Goal: Task Accomplishment & Management: Manage account settings

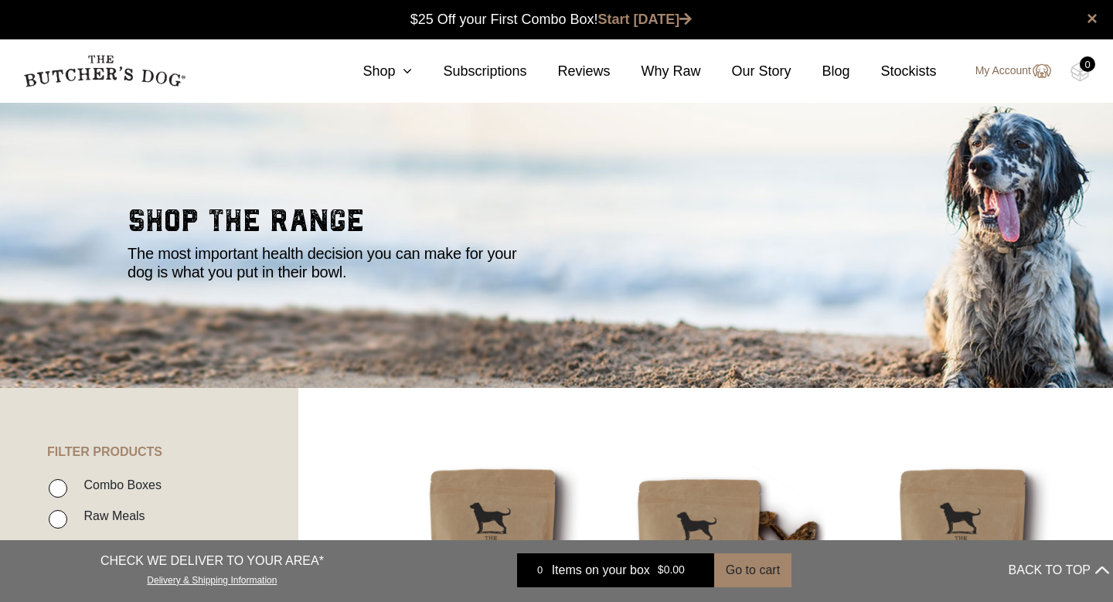
click at [1019, 68] on link "My Account" at bounding box center [1005, 71] width 91 height 19
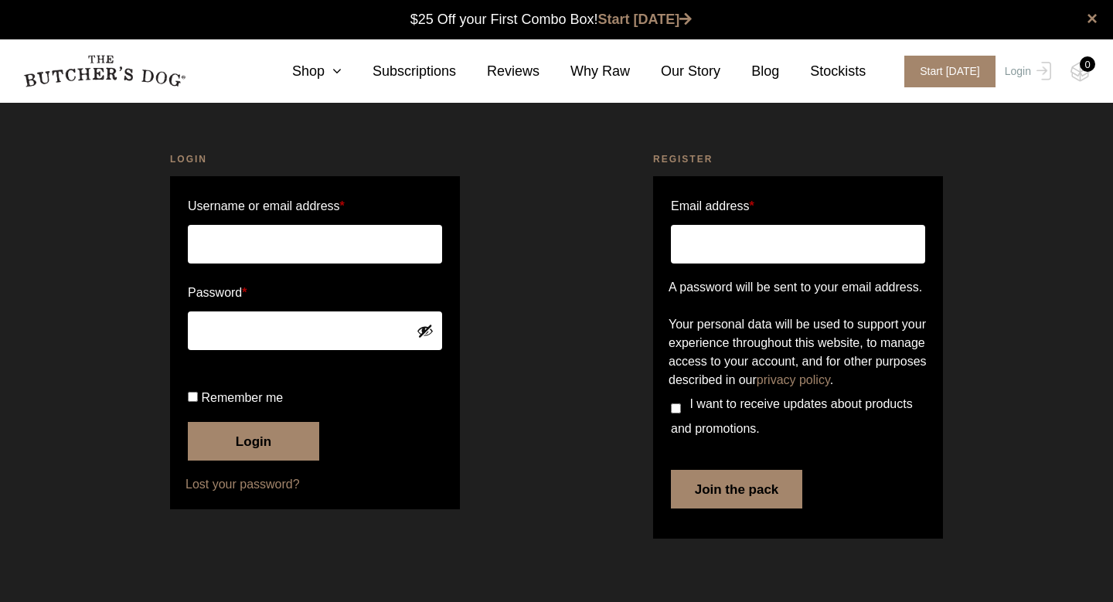
scroll to position [1, 0]
type input "[EMAIL_ADDRESS][DOMAIN_NAME]"
click at [196, 402] on input "Remember me" at bounding box center [193, 397] width 10 height 10
checkbox input "true"
click at [268, 461] on button "Login" at bounding box center [253, 441] width 131 height 39
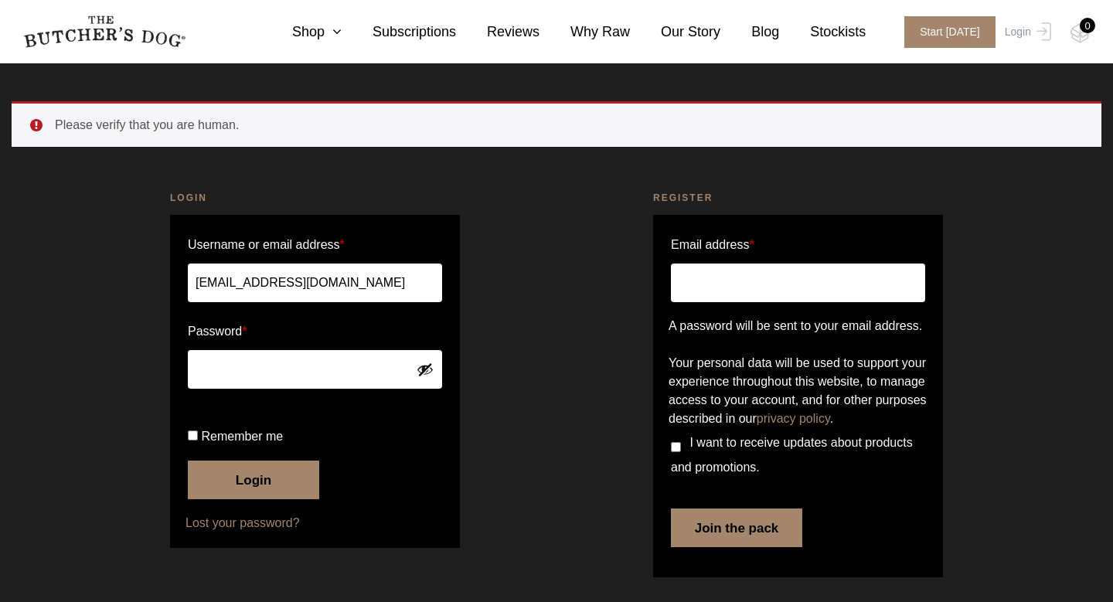
scroll to position [41, 0]
click at [196, 449] on label "Remember me" at bounding box center [315, 436] width 254 height 25
click at [196, 441] on input "Remember me" at bounding box center [193, 435] width 10 height 10
checkbox input "true"
click at [262, 499] on button "Login" at bounding box center [253, 480] width 131 height 39
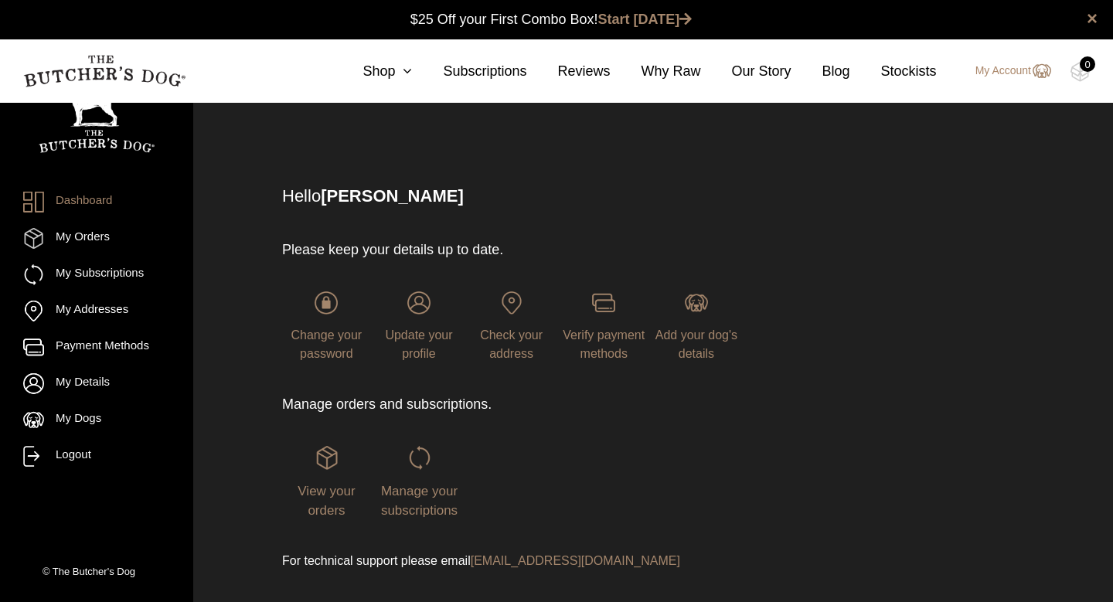
scroll to position [1, 0]
click at [438, 340] on span "Update your profile" at bounding box center [418, 344] width 67 height 32
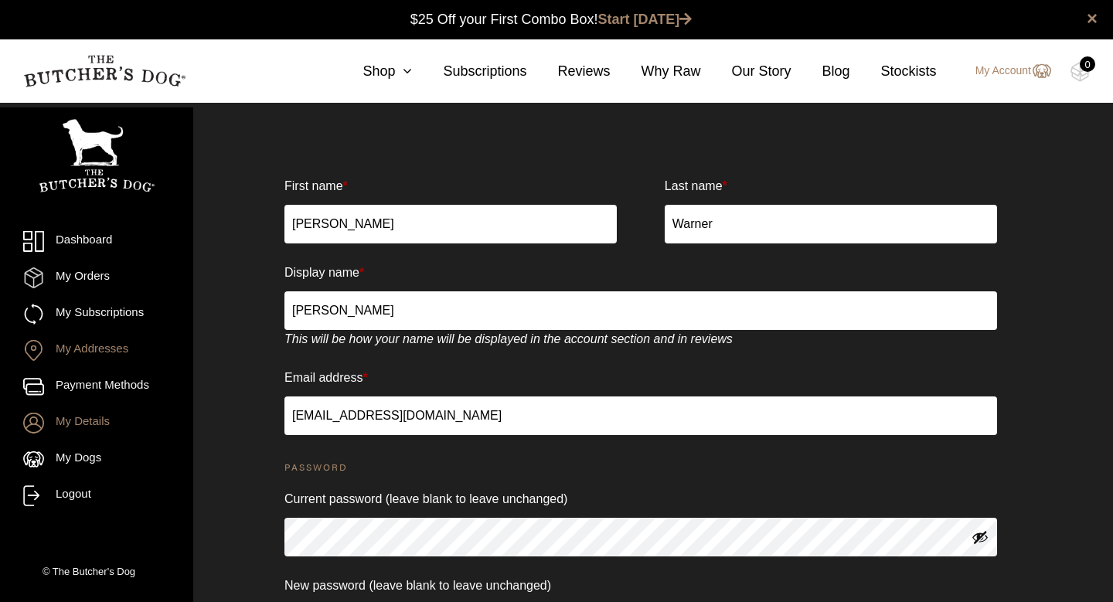
click at [104, 356] on link "My Addresses" at bounding box center [96, 350] width 147 height 21
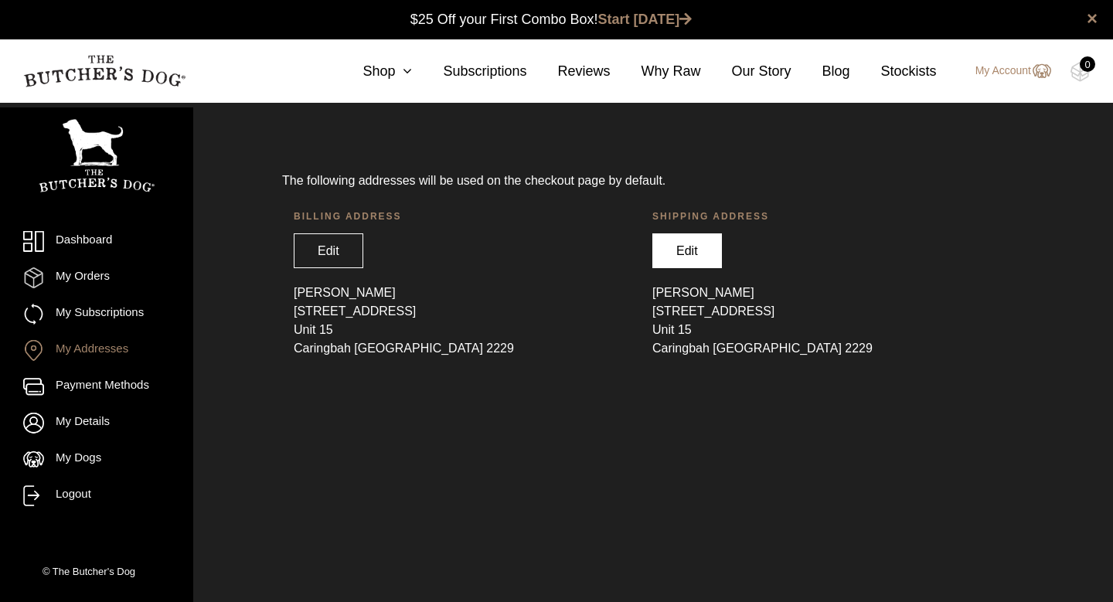
click at [690, 259] on link "Edit" at bounding box center [687, 250] width 70 height 35
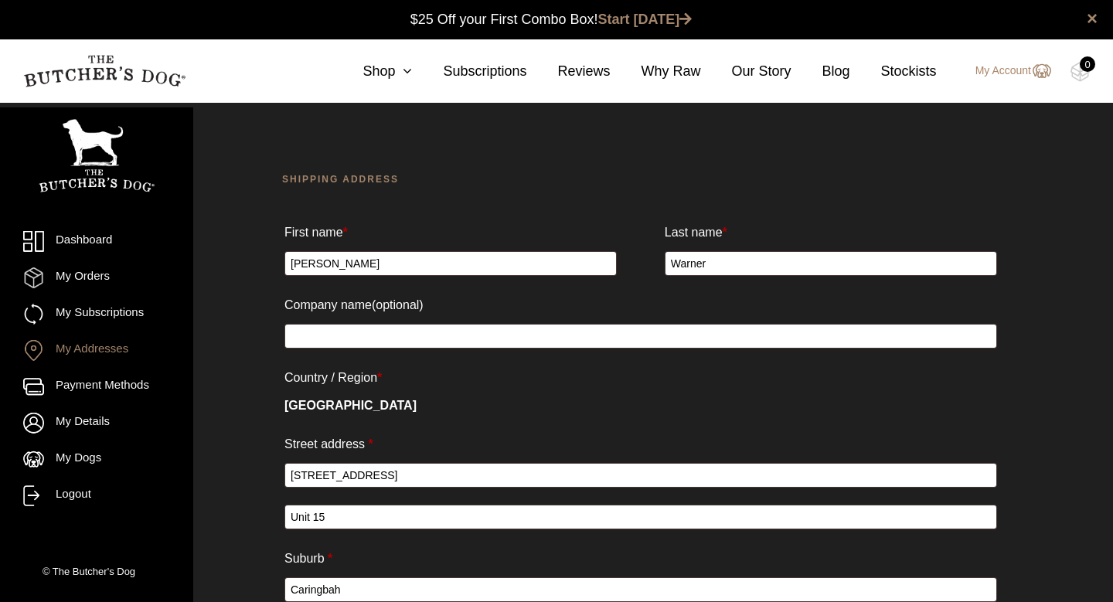
select select "NSW"
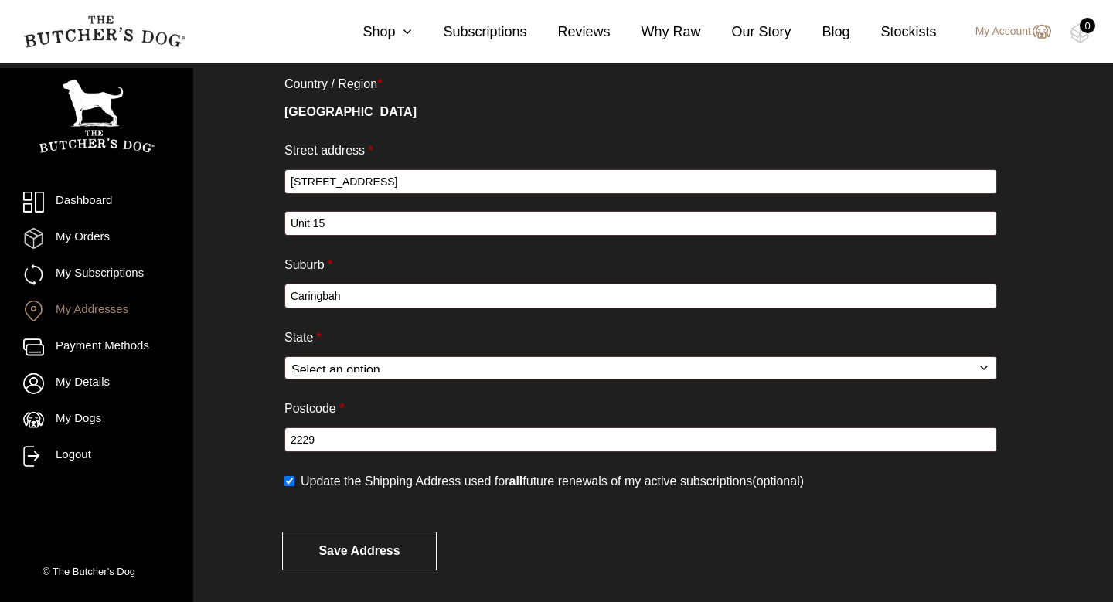
scroll to position [303, 0]
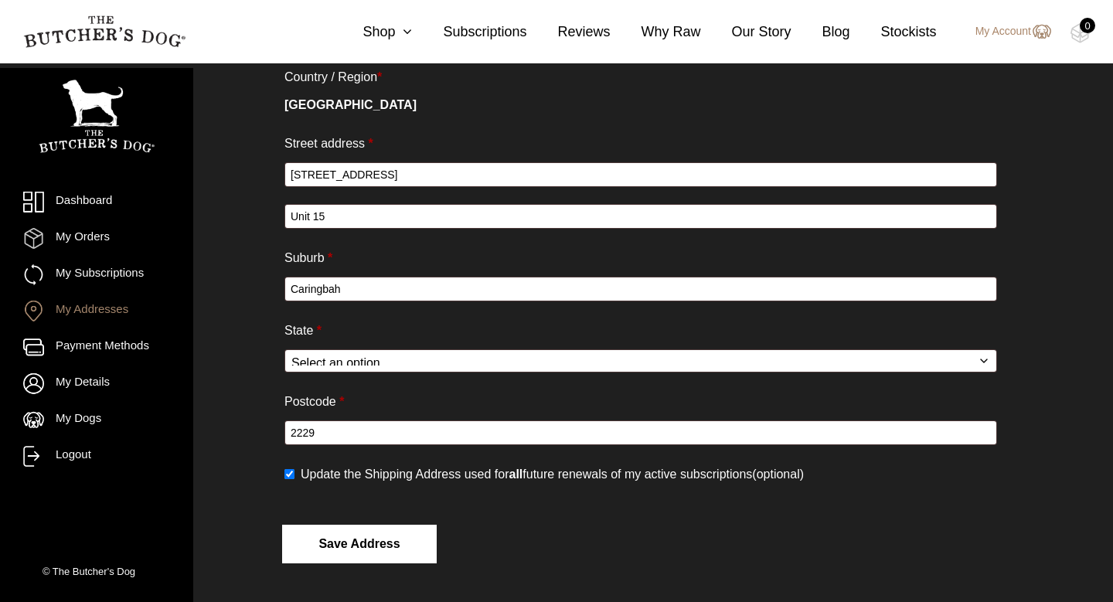
click at [359, 549] on button "Save address" at bounding box center [359, 544] width 155 height 39
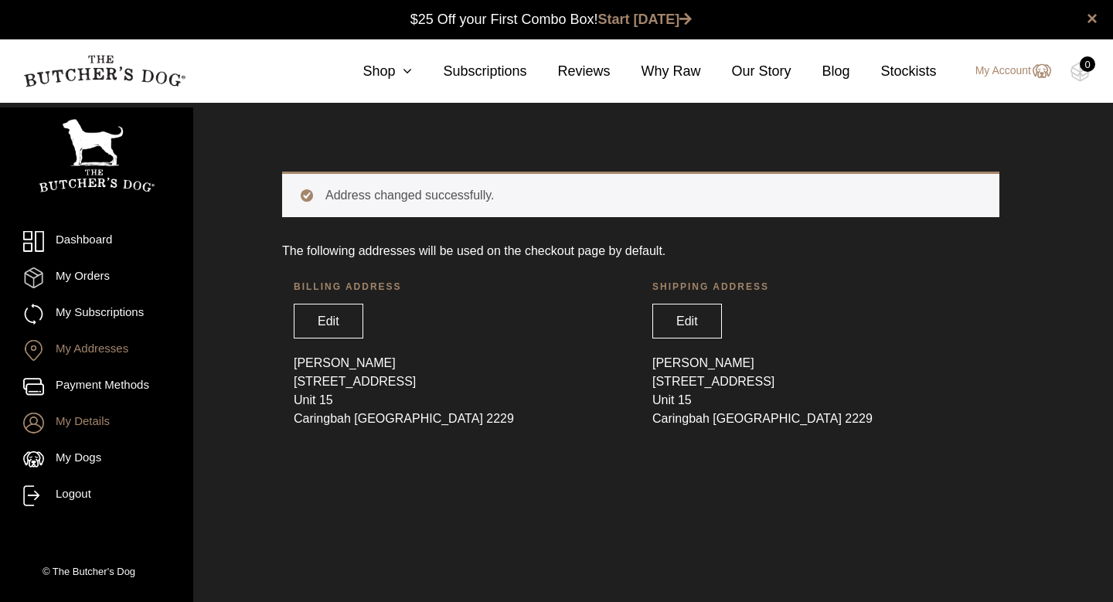
click at [104, 422] on link "My Details" at bounding box center [96, 423] width 147 height 21
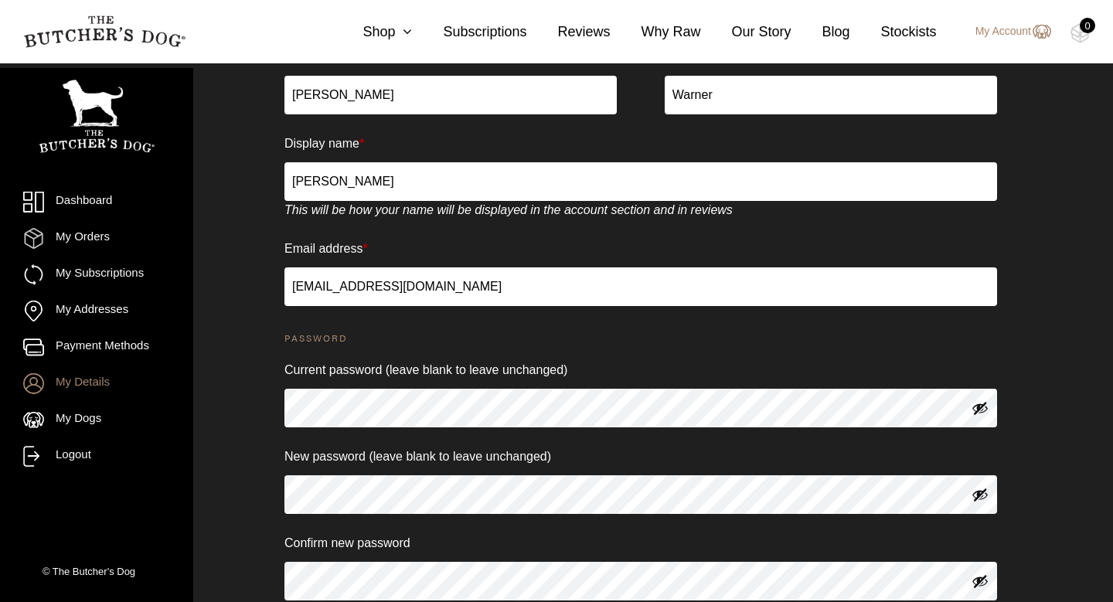
scroll to position [149, 0]
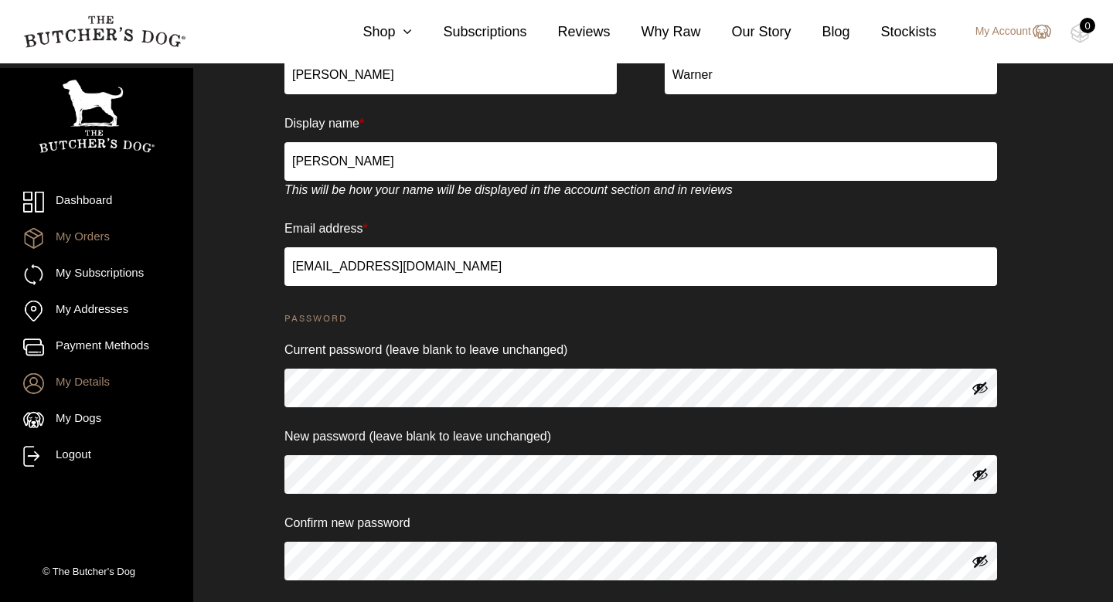
click at [92, 238] on link "My Orders" at bounding box center [96, 238] width 147 height 21
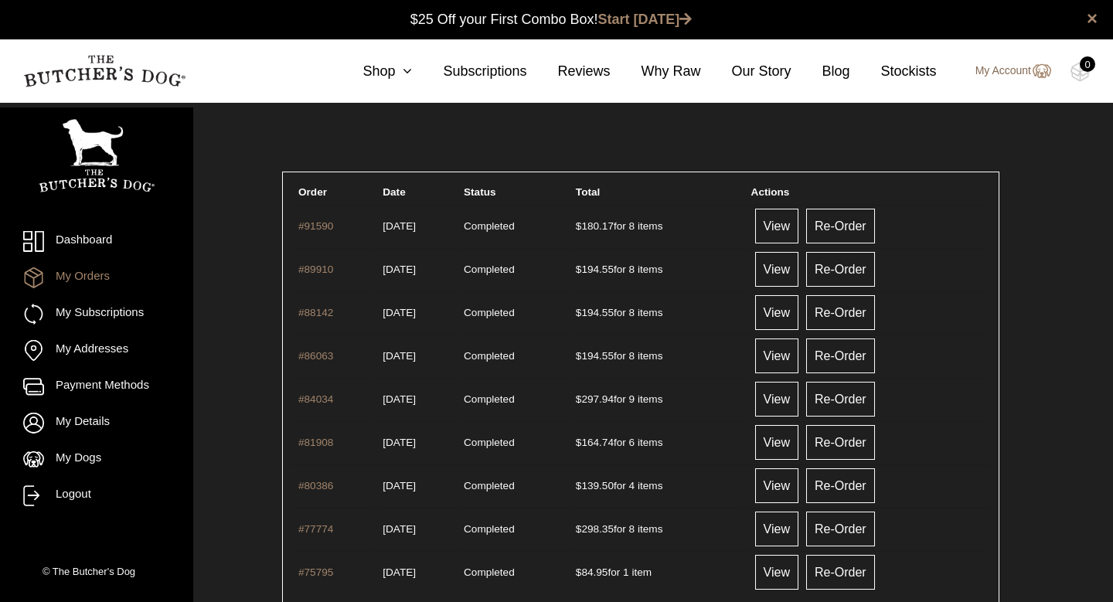
click at [1001, 72] on link "My Account" at bounding box center [1005, 71] width 91 height 19
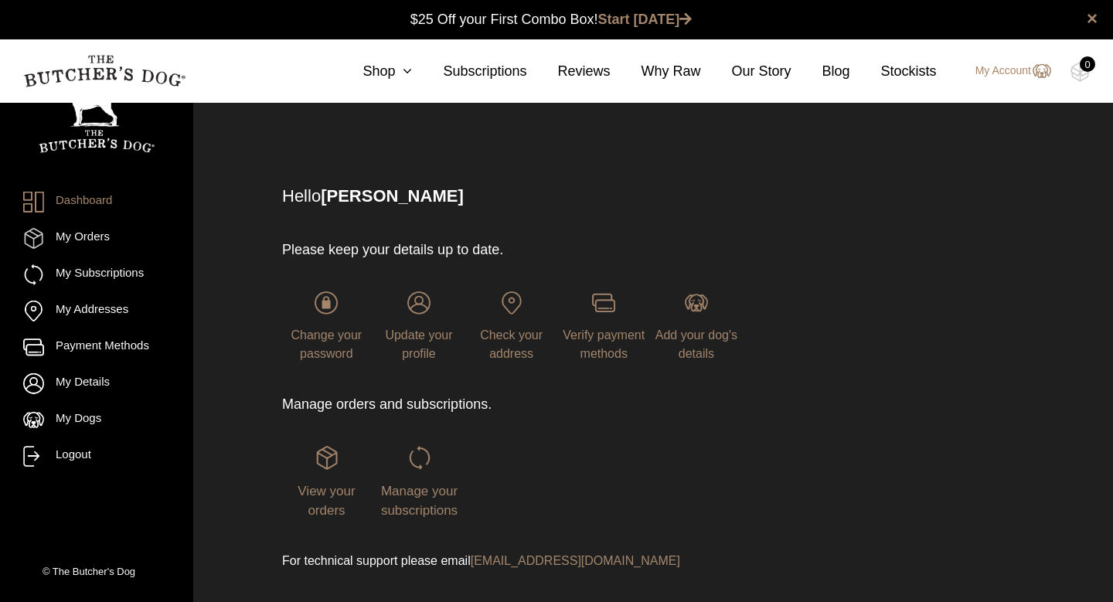
scroll to position [1, 0]
click at [416, 347] on span "Update your profile" at bounding box center [418, 344] width 67 height 32
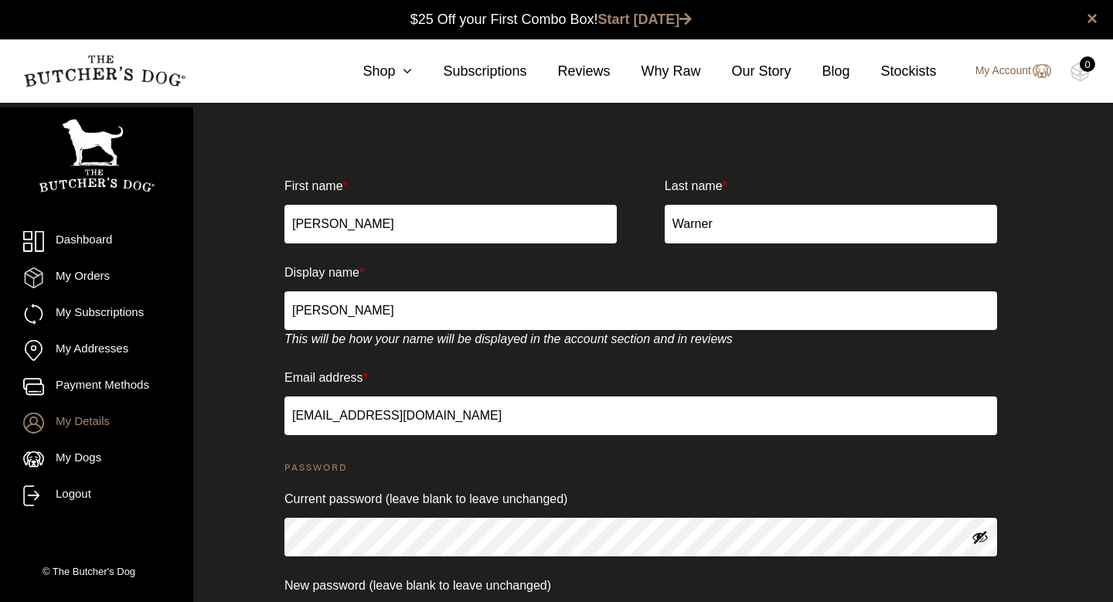
click at [1007, 65] on link "My Account" at bounding box center [1005, 71] width 91 height 19
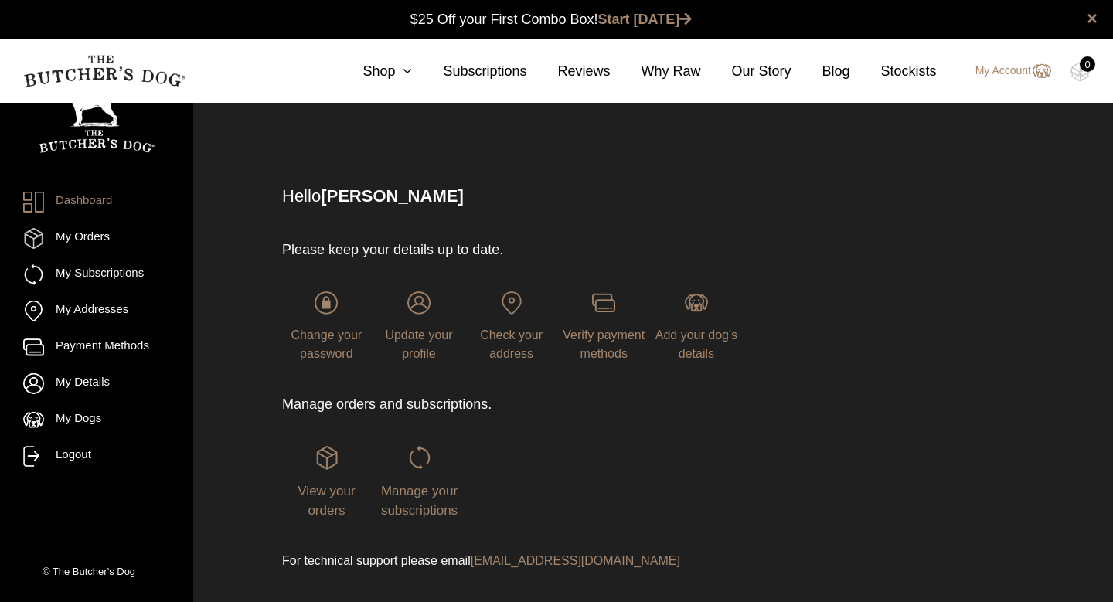
scroll to position [1, 0]
click at [612, 333] on span "Verify payment methods" at bounding box center [604, 344] width 82 height 32
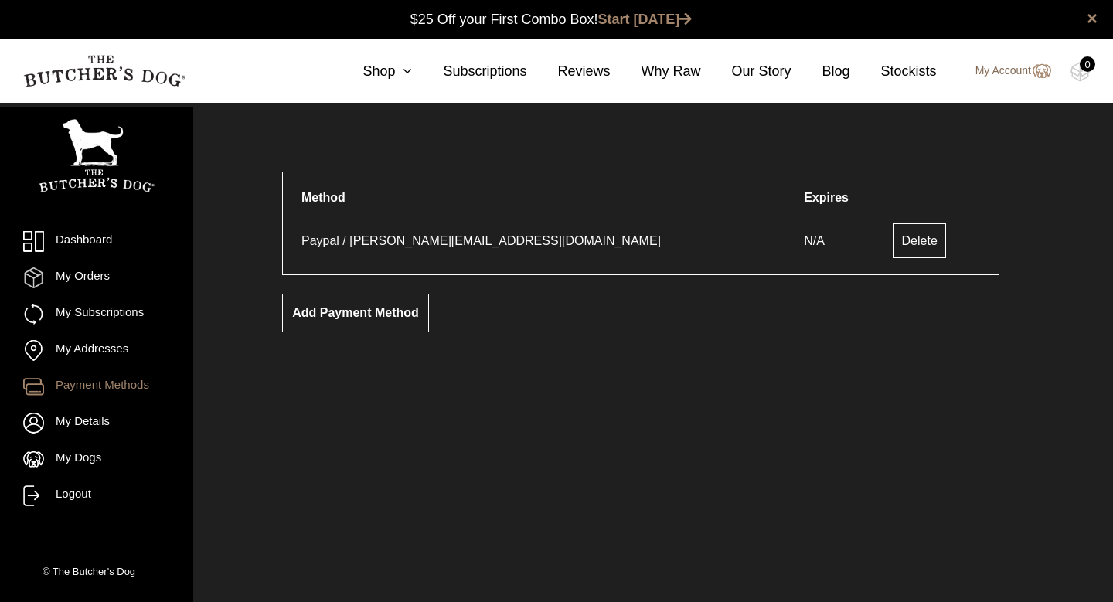
click at [1002, 70] on link "My Account" at bounding box center [1005, 71] width 91 height 19
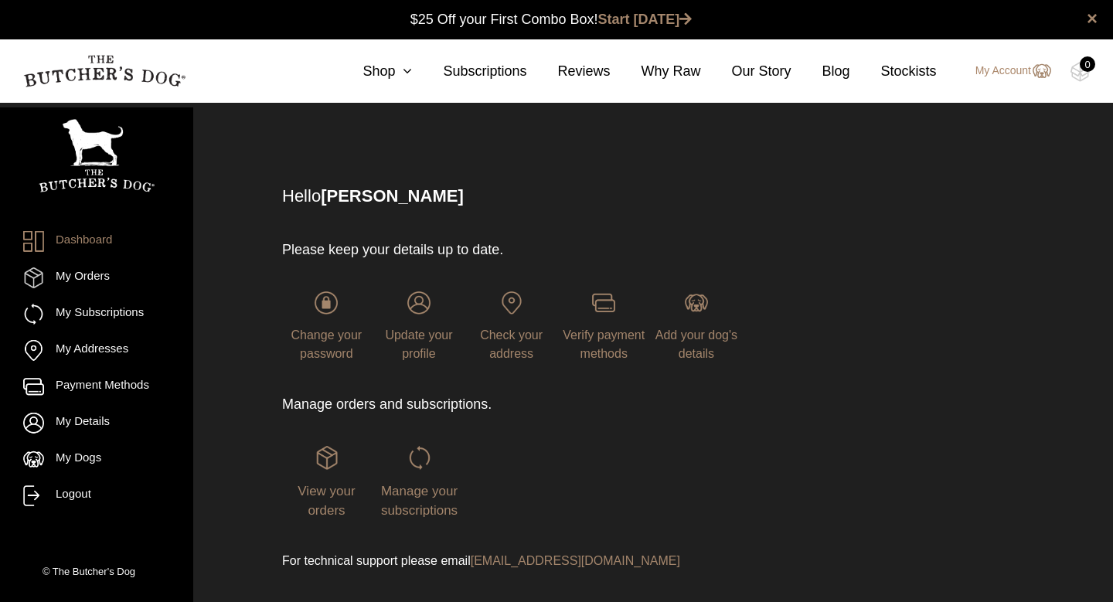
scroll to position [1, 0]
